Goal: Transaction & Acquisition: Download file/media

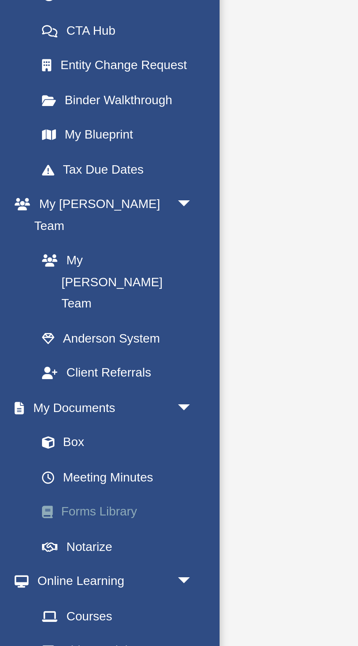
click at [32, 348] on link "Forms Library" at bounding box center [50, 355] width 81 height 15
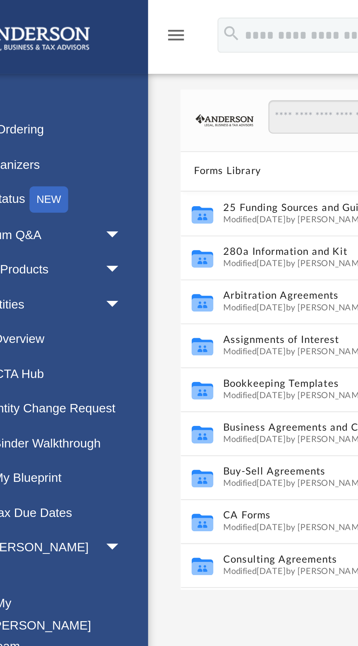
scroll to position [166, 240]
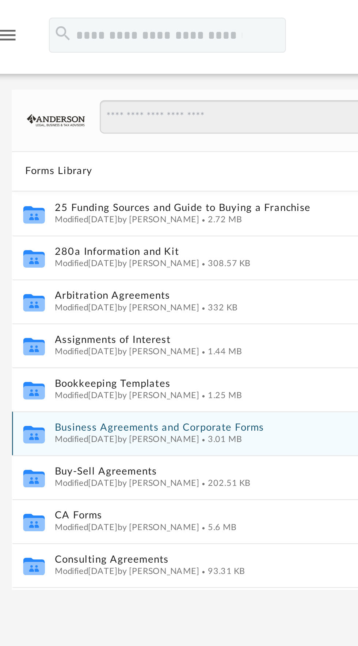
click at [136, 178] on button "Business Agreements and Corporate Forms" at bounding box center [219, 177] width 195 height 5
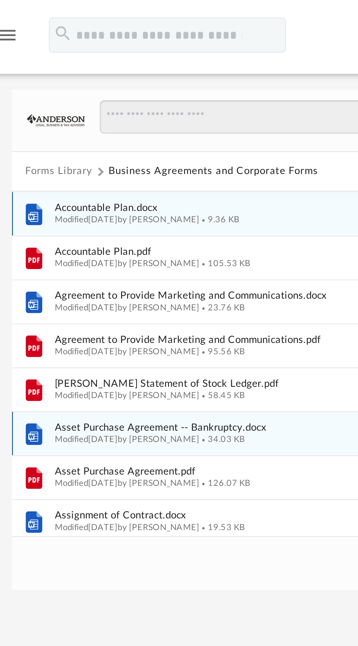
scroll to position [0, 0]
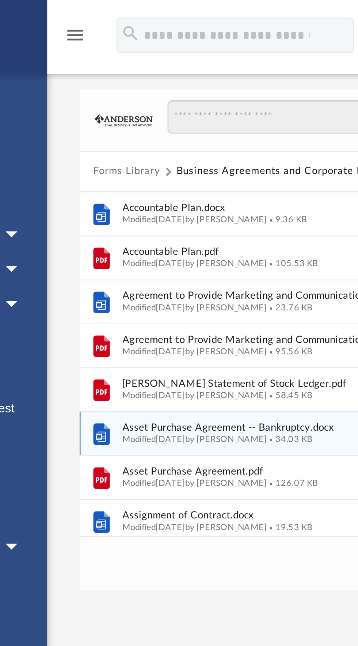
click at [129, 68] on button "Forms Library" at bounding box center [124, 71] width 28 height 7
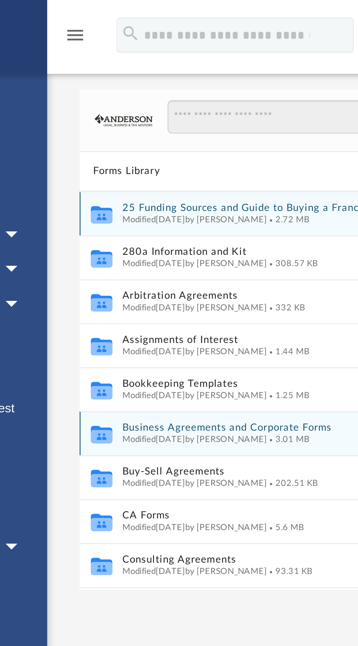
scroll to position [166, 240]
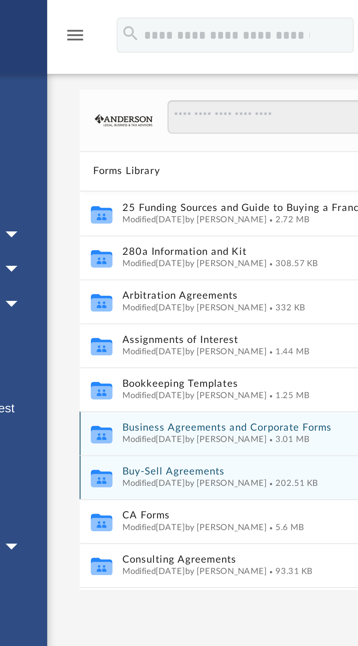
click at [183, 199] on span "Modified Wed Oct 5 2022 by Michael Bowman" at bounding box center [152, 201] width 60 height 4
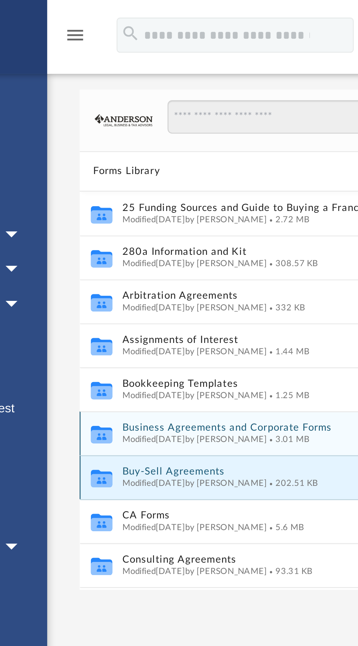
click at [157, 196] on button "Buy-Sell Agreements" at bounding box center [219, 196] width 195 height 5
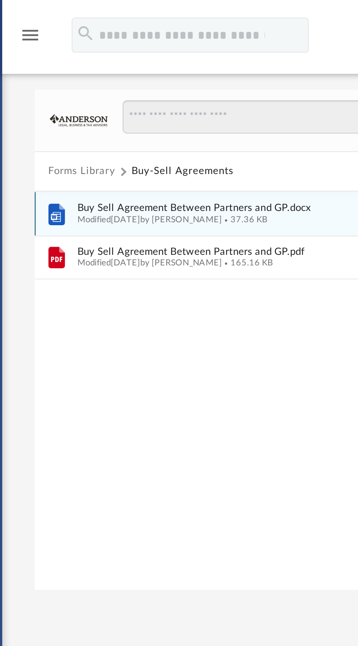
click at [136, 87] on span "Buy Sell Agreement Between Partners and GP.docx" at bounding box center [219, 86] width 195 height 5
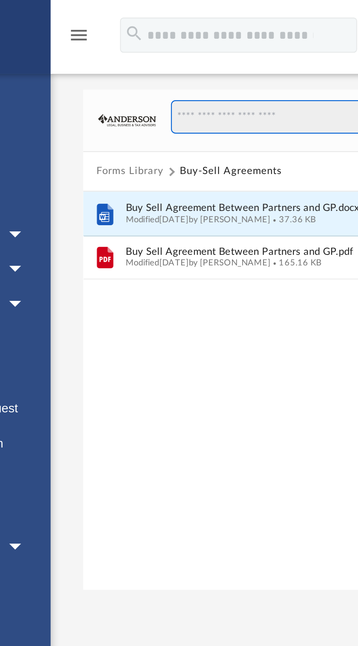
click at [181, 46] on input "Search files and folders" at bounding box center [238, 49] width 195 height 14
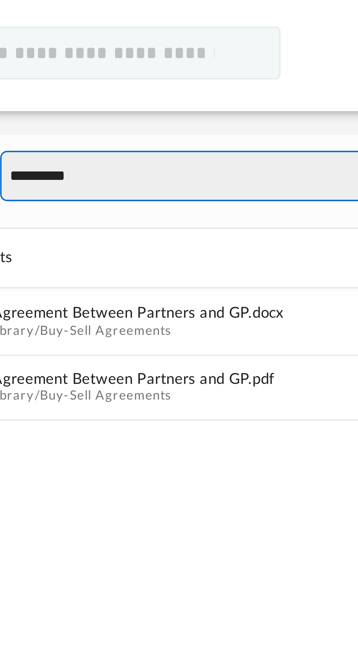
type input "**********"
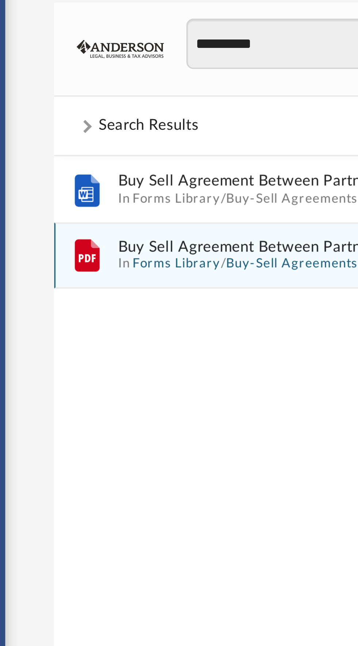
click at [168, 104] on span "Buy Sell Agreement Between Partners and GP.pdf" at bounding box center [219, 104] width 195 height 5
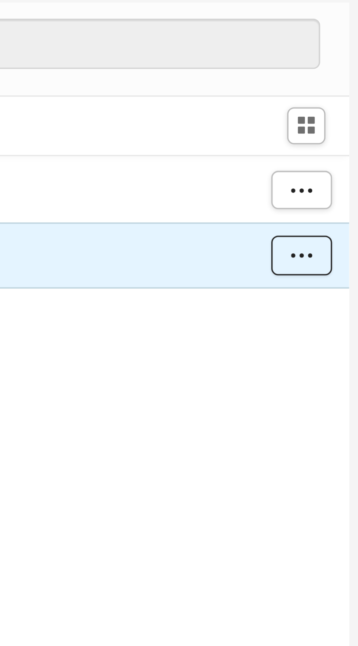
click at [330, 108] on span "More options" at bounding box center [331, 107] width 6 height 4
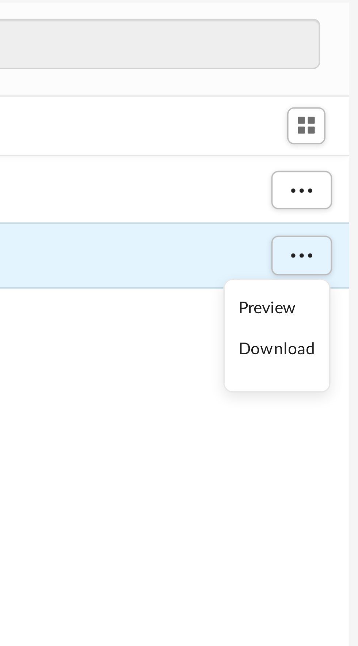
click at [330, 134] on li "Download" at bounding box center [324, 133] width 21 height 8
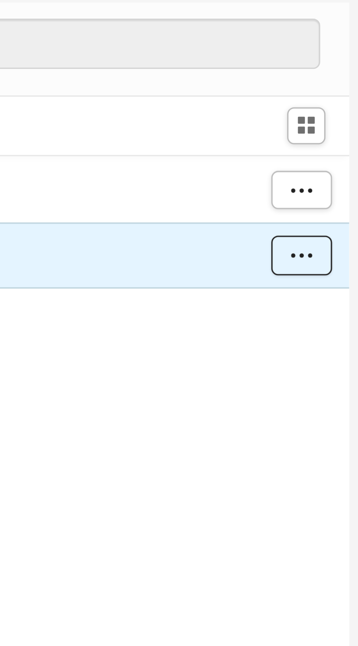
click at [332, 108] on span "More options" at bounding box center [331, 107] width 6 height 4
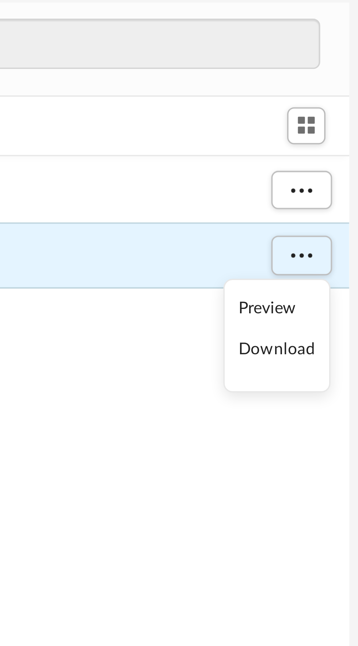
click at [326, 122] on li "Preview" at bounding box center [324, 122] width 21 height 8
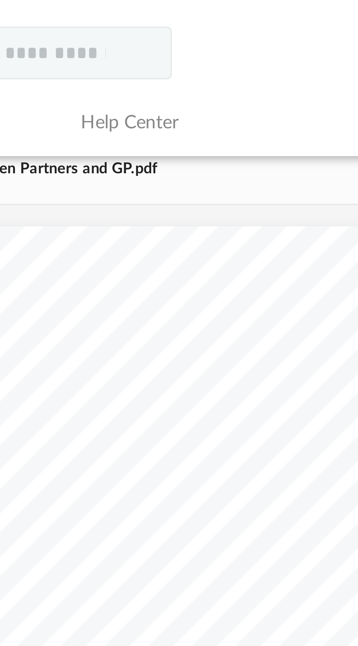
scroll to position [499, 0]
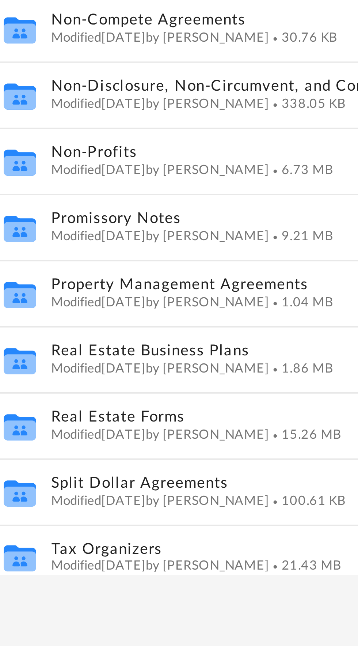
scroll to position [381, 0]
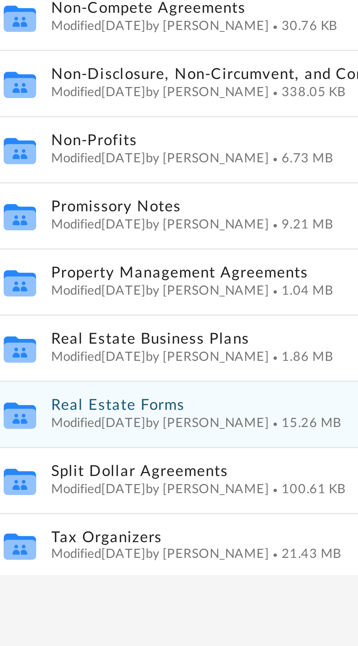
click at [178, 201] on span "Modified [DATE] by [PERSON_NAME]" at bounding box center [152, 203] width 60 height 4
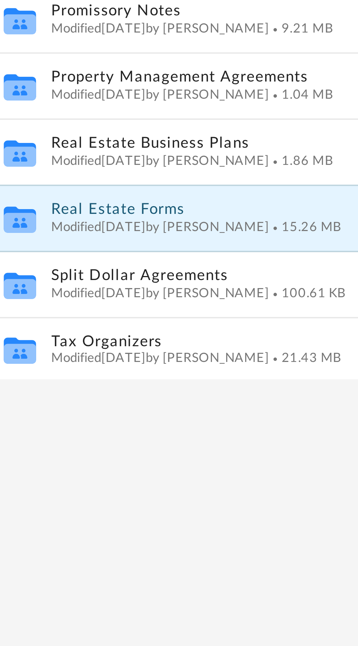
click at [155, 196] on button "Real Estate Forms" at bounding box center [219, 198] width 195 height 5
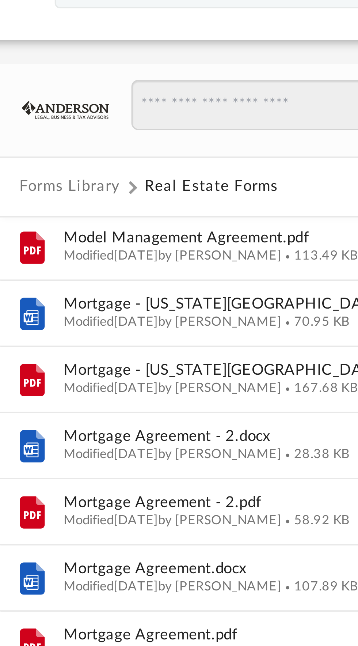
scroll to position [770, 0]
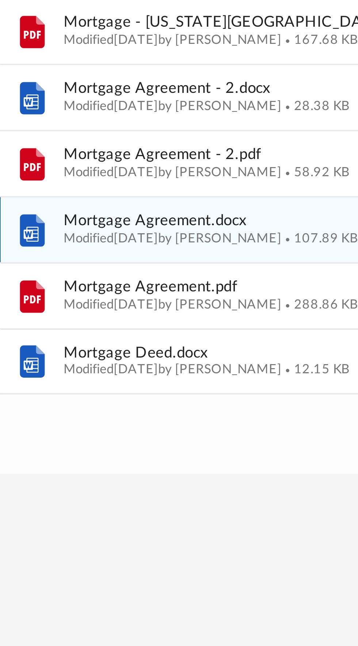
click at [186, 176] on span "Mortgage Agreement.docx" at bounding box center [219, 175] width 195 height 5
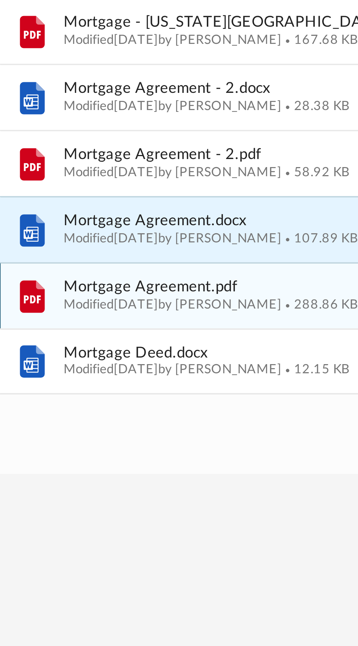
click at [183, 197] on span "Modified [DATE] by [PERSON_NAME]" at bounding box center [152, 198] width 60 height 4
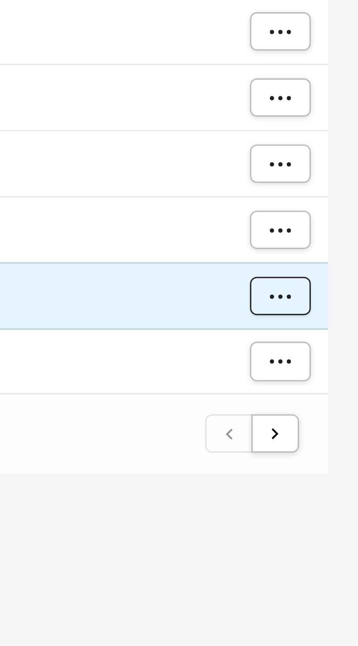
click at [334, 195] on span "More options" at bounding box center [331, 196] width 6 height 4
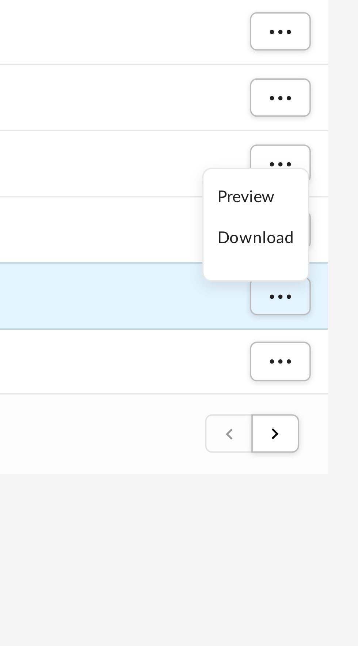
click at [325, 180] on li "Download" at bounding box center [324, 180] width 21 height 8
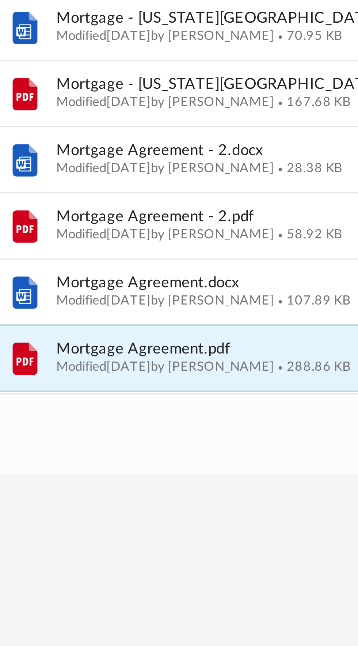
scroll to position [751, 0]
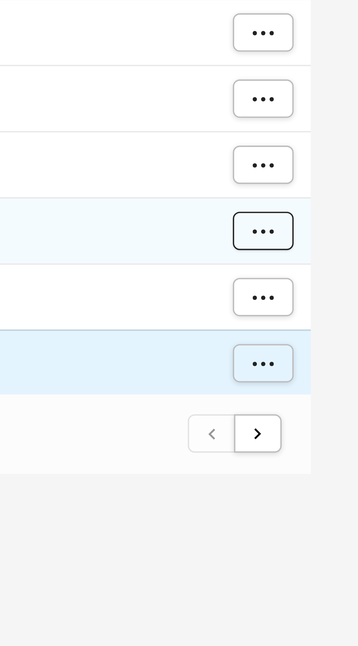
click at [332, 177] on span "More options" at bounding box center [331, 178] width 6 height 4
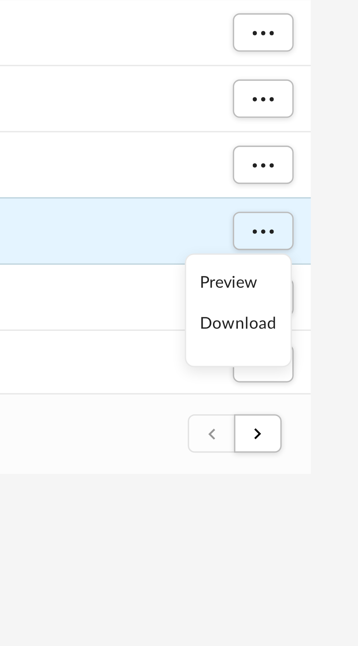
click at [331, 204] on li "Download" at bounding box center [324, 204] width 21 height 8
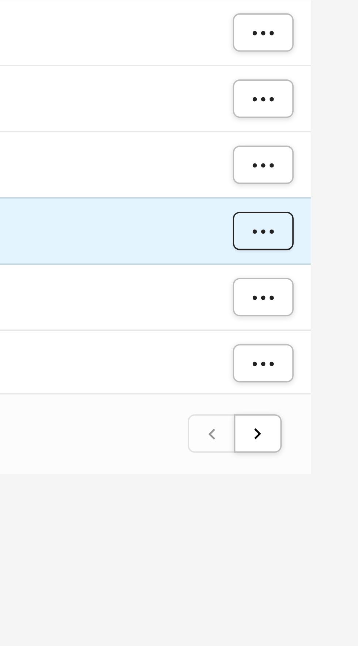
click at [331, 179] on span "More options" at bounding box center [331, 178] width 6 height 4
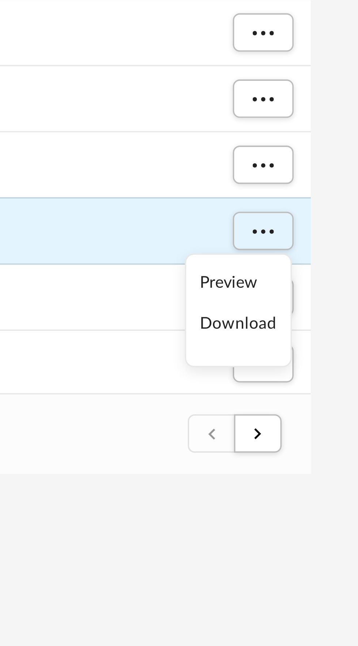
click at [328, 191] on li "Preview" at bounding box center [324, 193] width 21 height 8
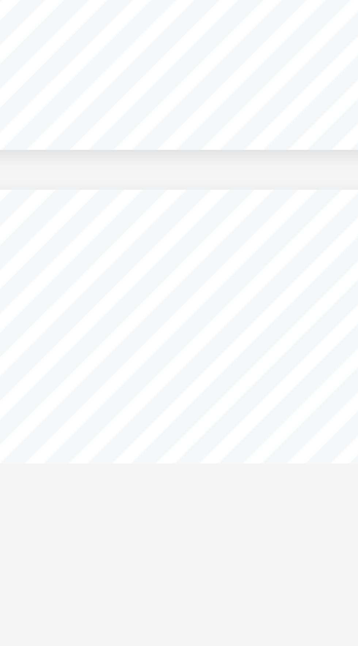
scroll to position [548, 0]
